Goal: Communication & Community: Answer question/provide support

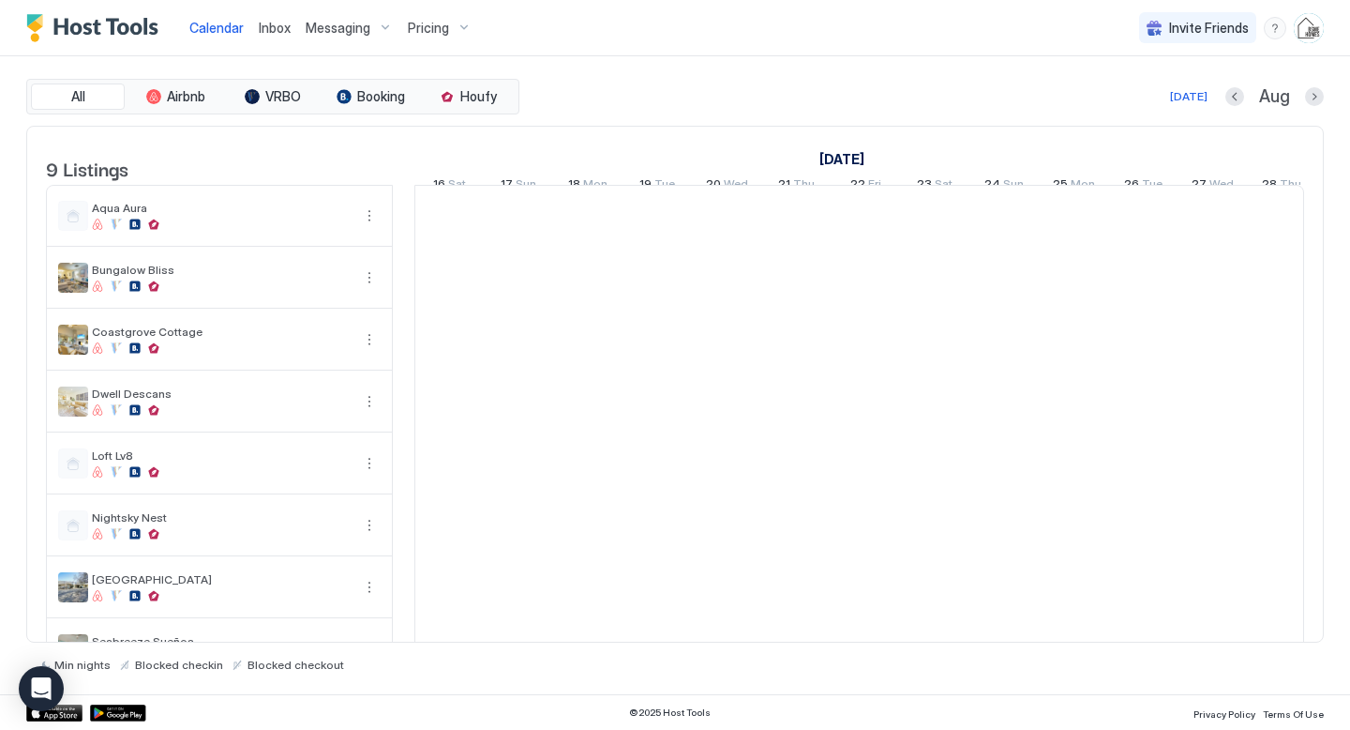
scroll to position [0, 1042]
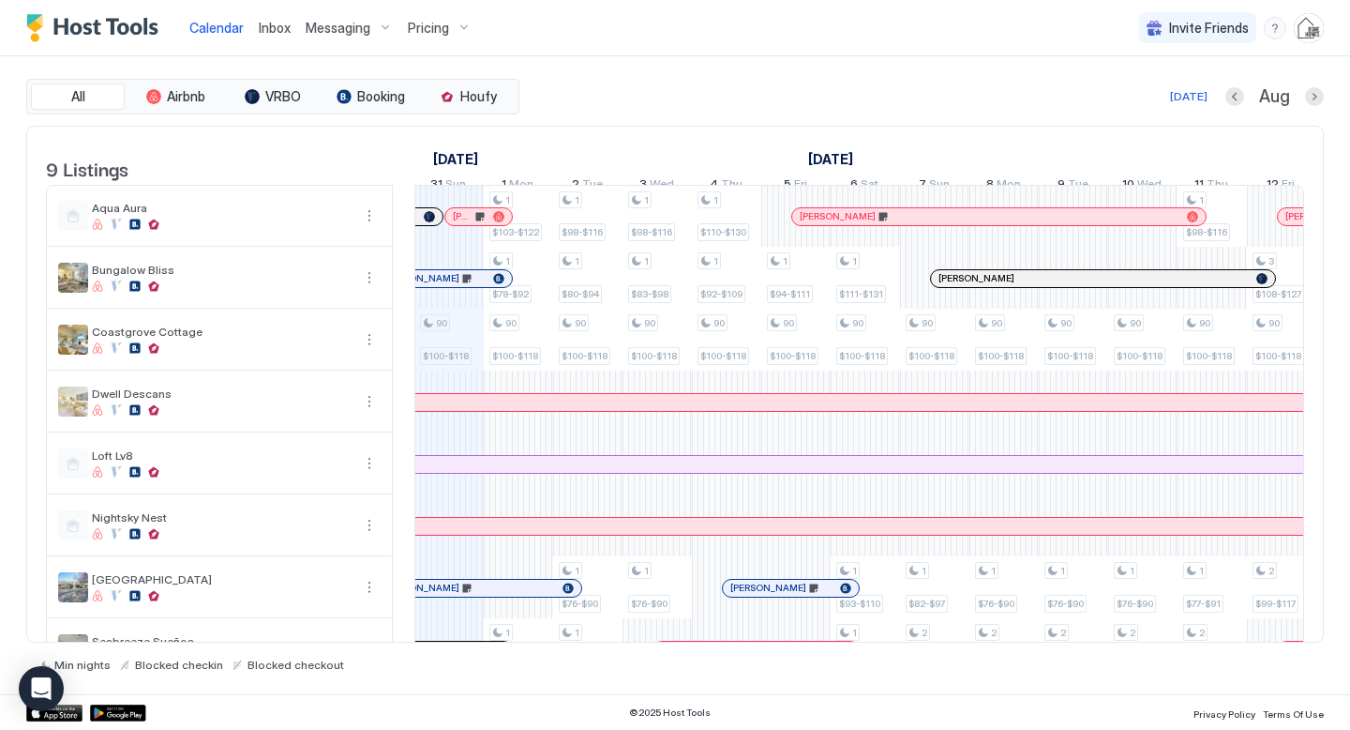
click at [263, 26] on span "Inbox" at bounding box center [275, 28] width 32 height 16
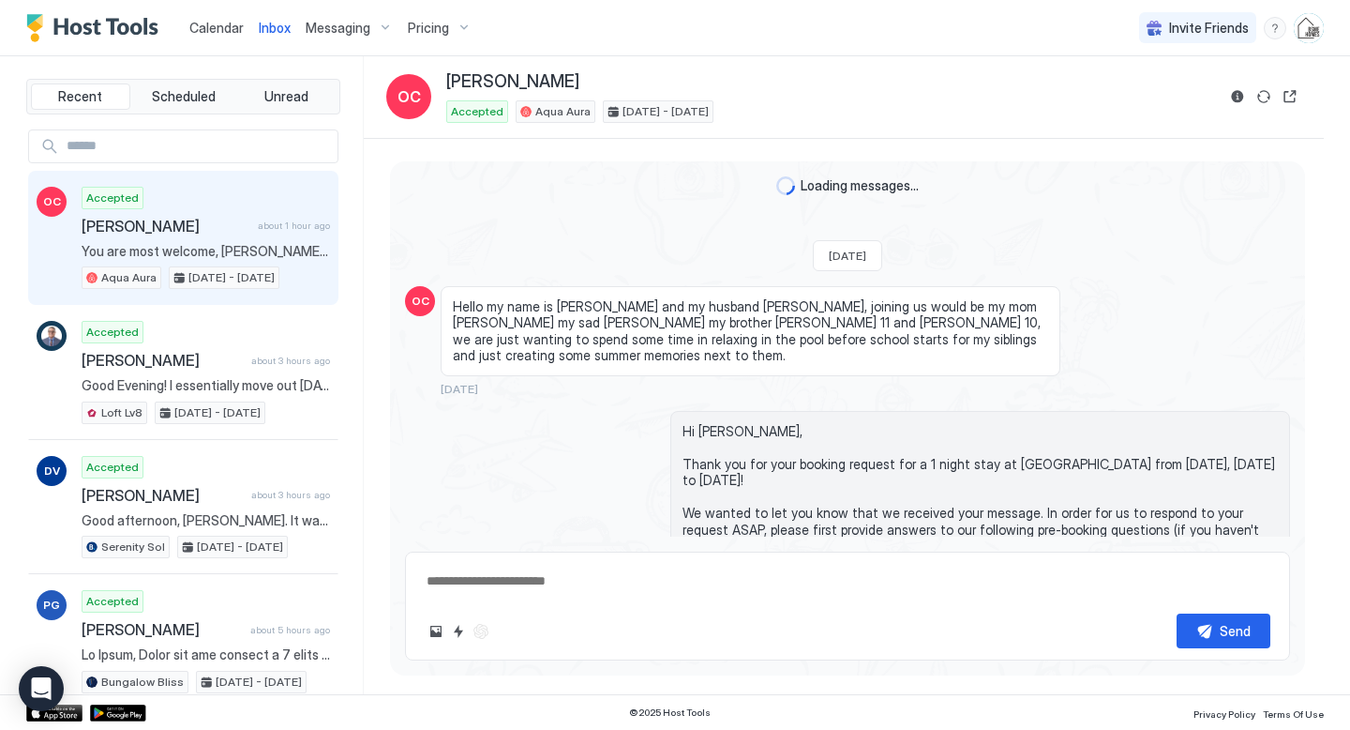
scroll to position [3177, 0]
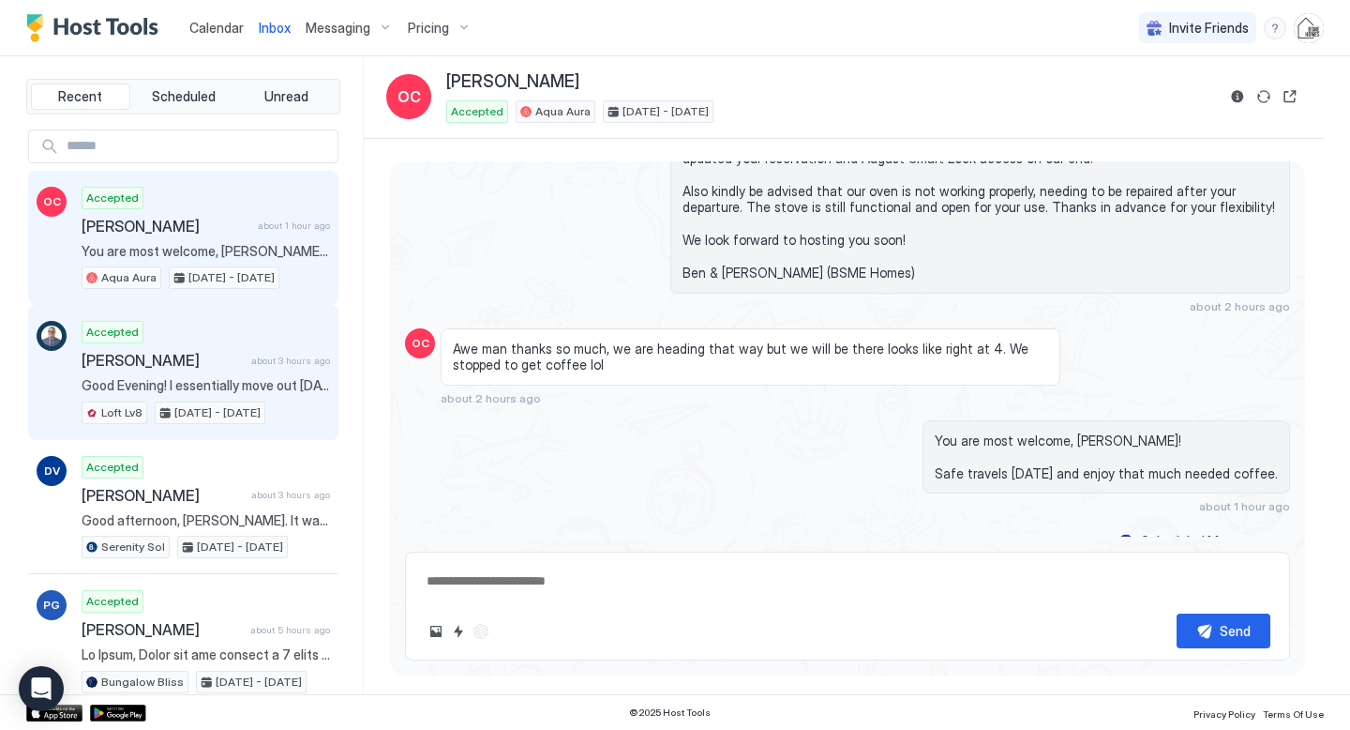
click at [213, 350] on div "Accepted [PERSON_NAME] about 3 hours ago Good Evening! I essentially move out […" at bounding box center [206, 372] width 249 height 103
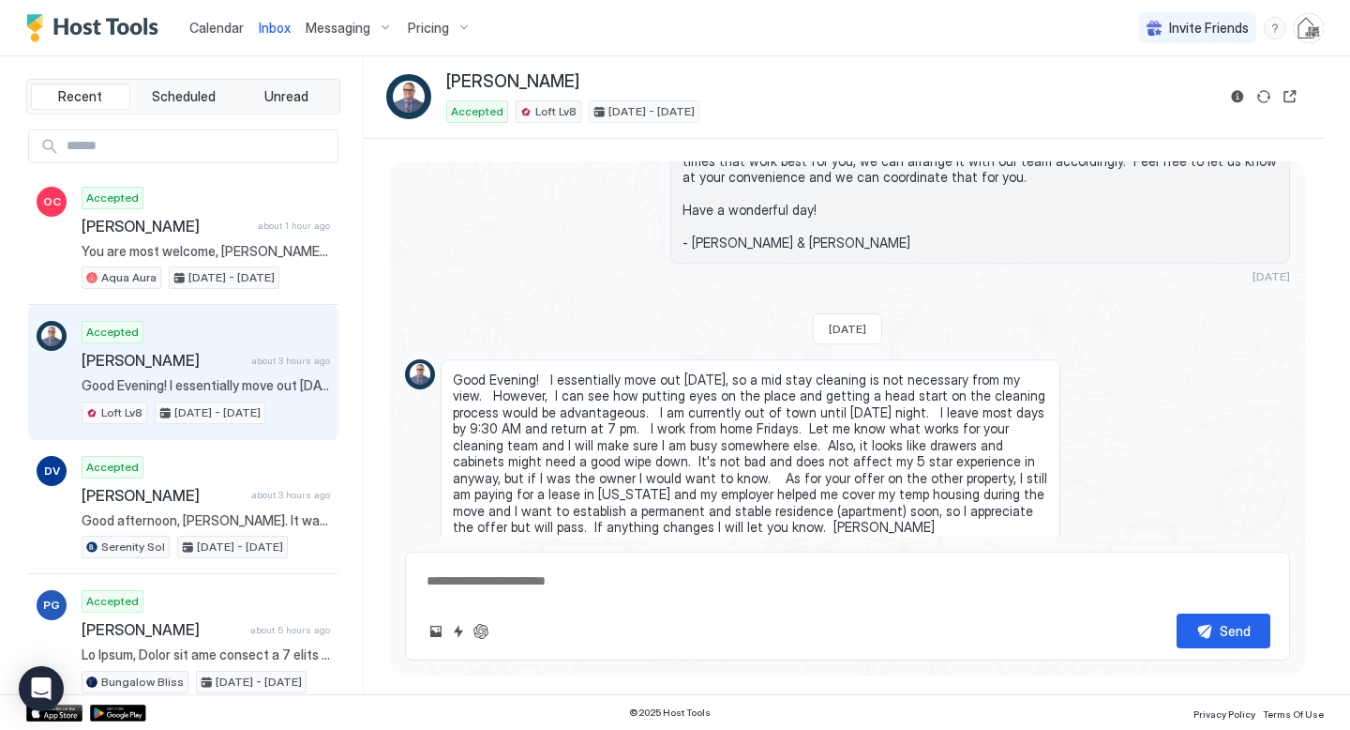
scroll to position [4374, 0]
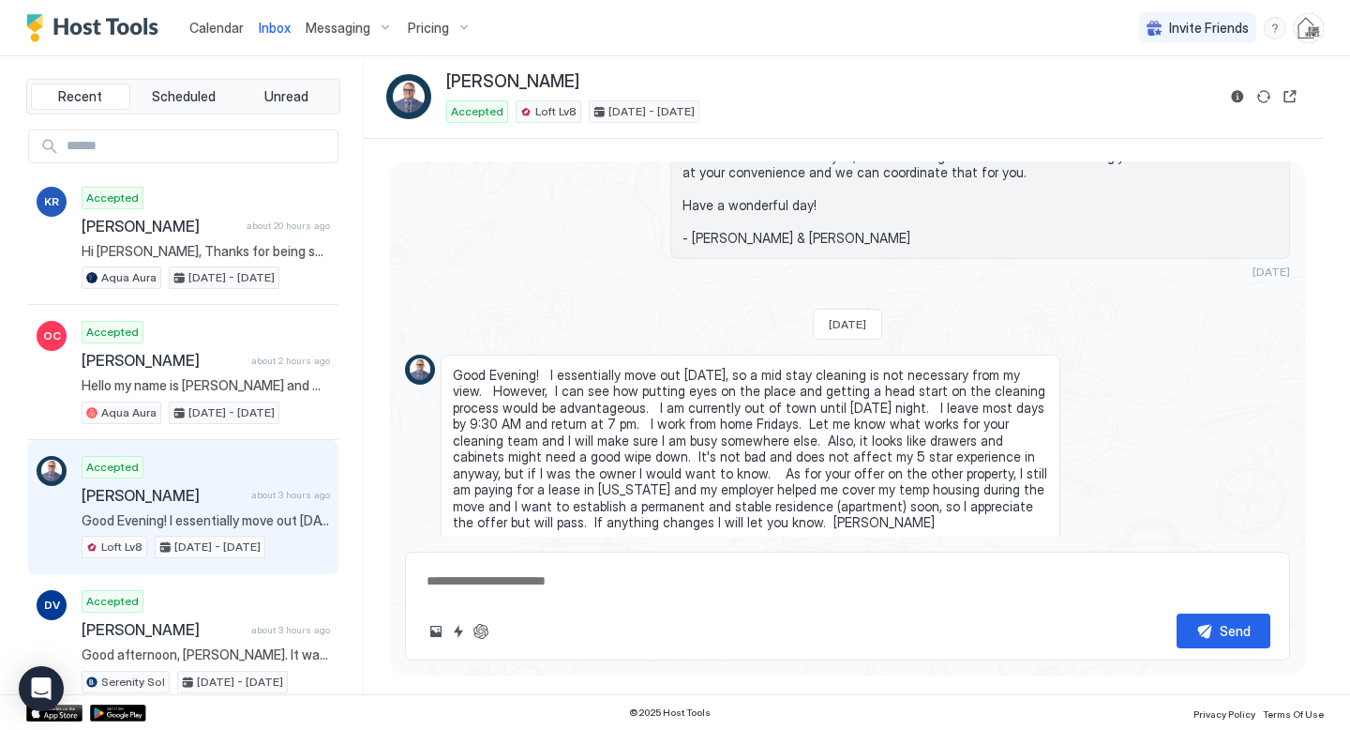
click at [210, 26] on span "Calendar" at bounding box center [216, 28] width 54 height 16
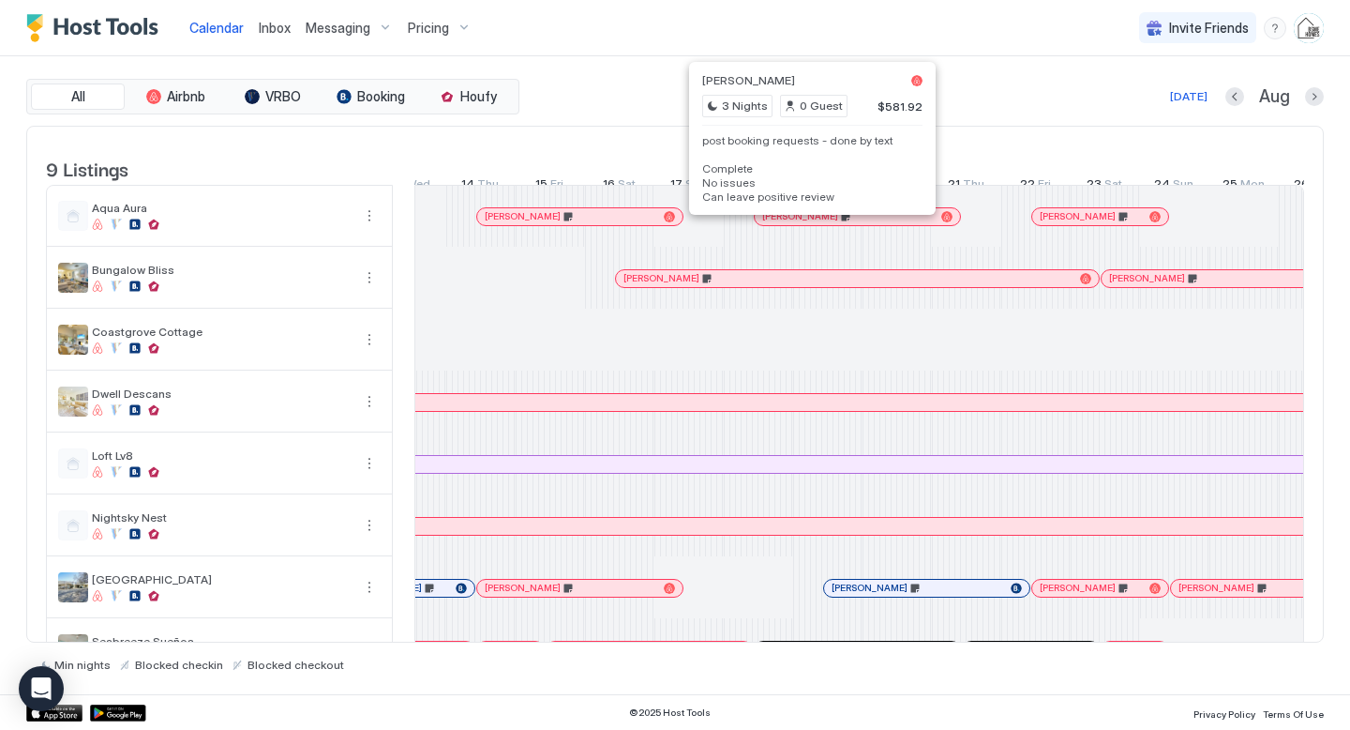
click at [800, 224] on div at bounding box center [799, 216] width 15 height 15
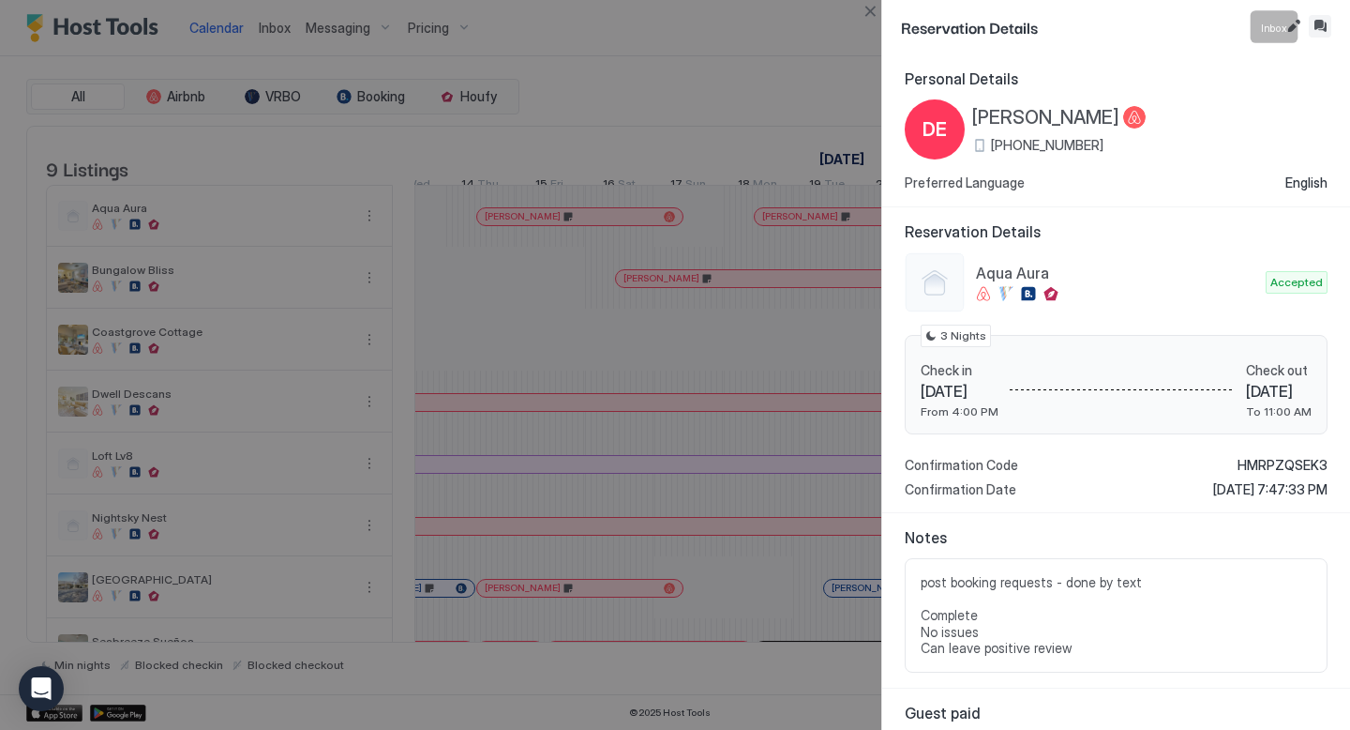
click at [1322, 33] on button "Inbox" at bounding box center [1320, 26] width 23 height 23
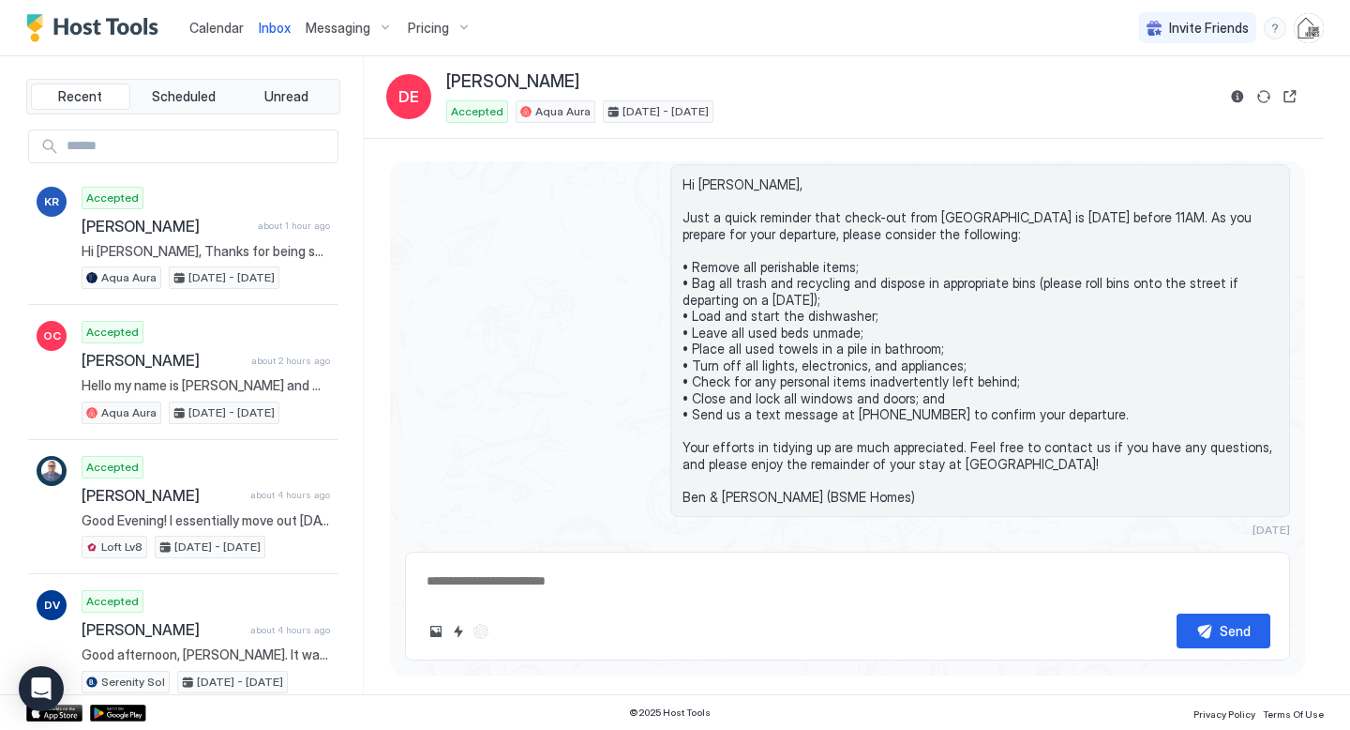
type textarea "*"
